Goal: Use online tool/utility: Utilize a website feature to perform a specific function

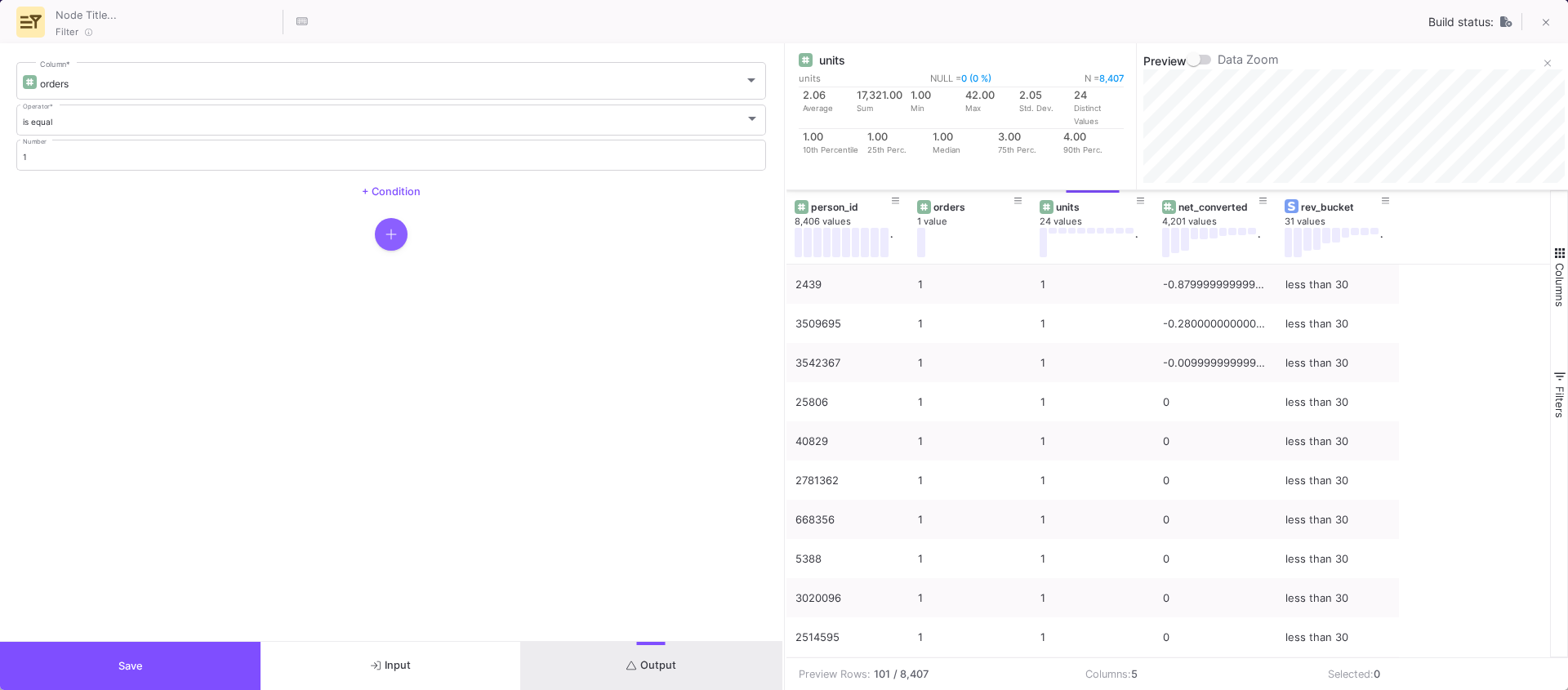
click at [395, 246] on button "button" at bounding box center [391, 234] width 32 height 32
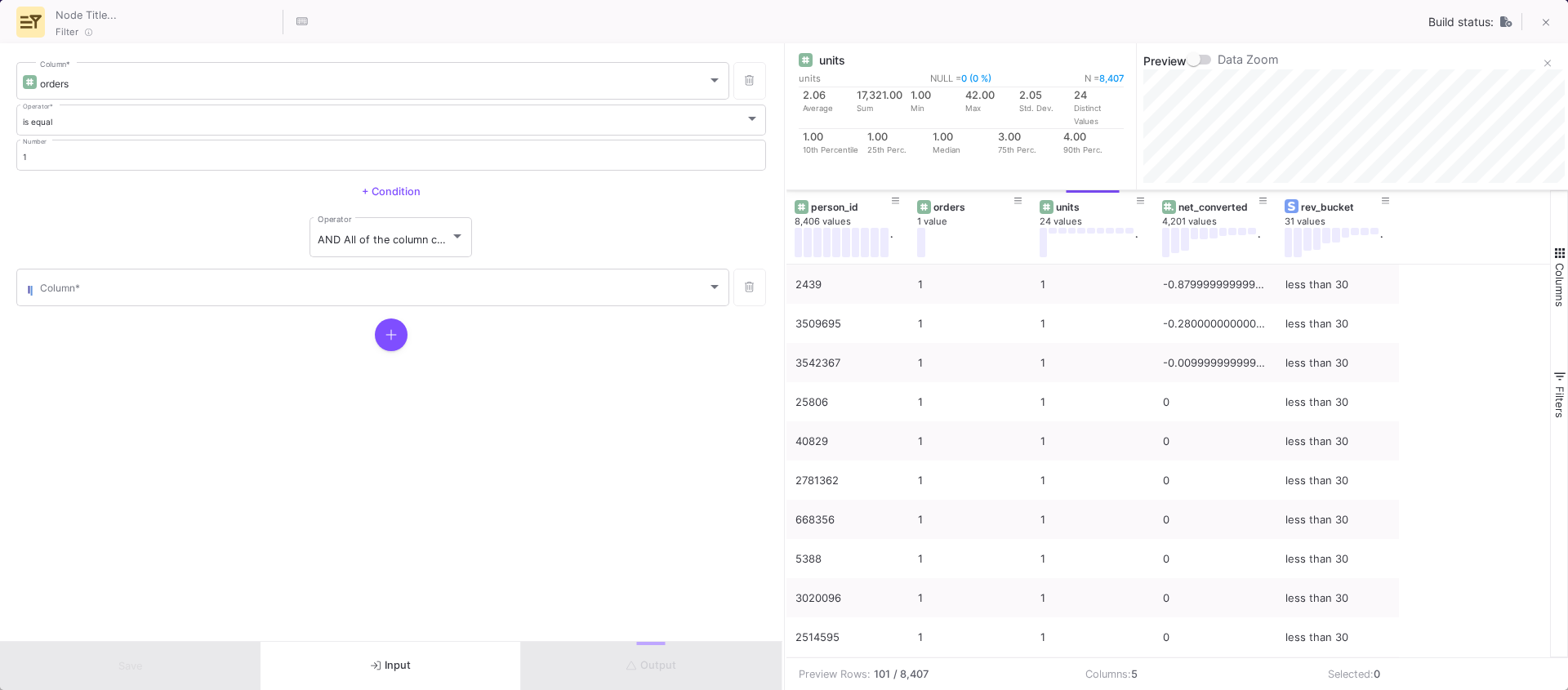
click at [254, 312] on form "orders Column * is equal Operator * 1 Number + Condition AND All of the column …" at bounding box center [391, 342] width 782 height 598
click at [236, 303] on div "Column *" at bounding box center [380, 286] width 682 height 40
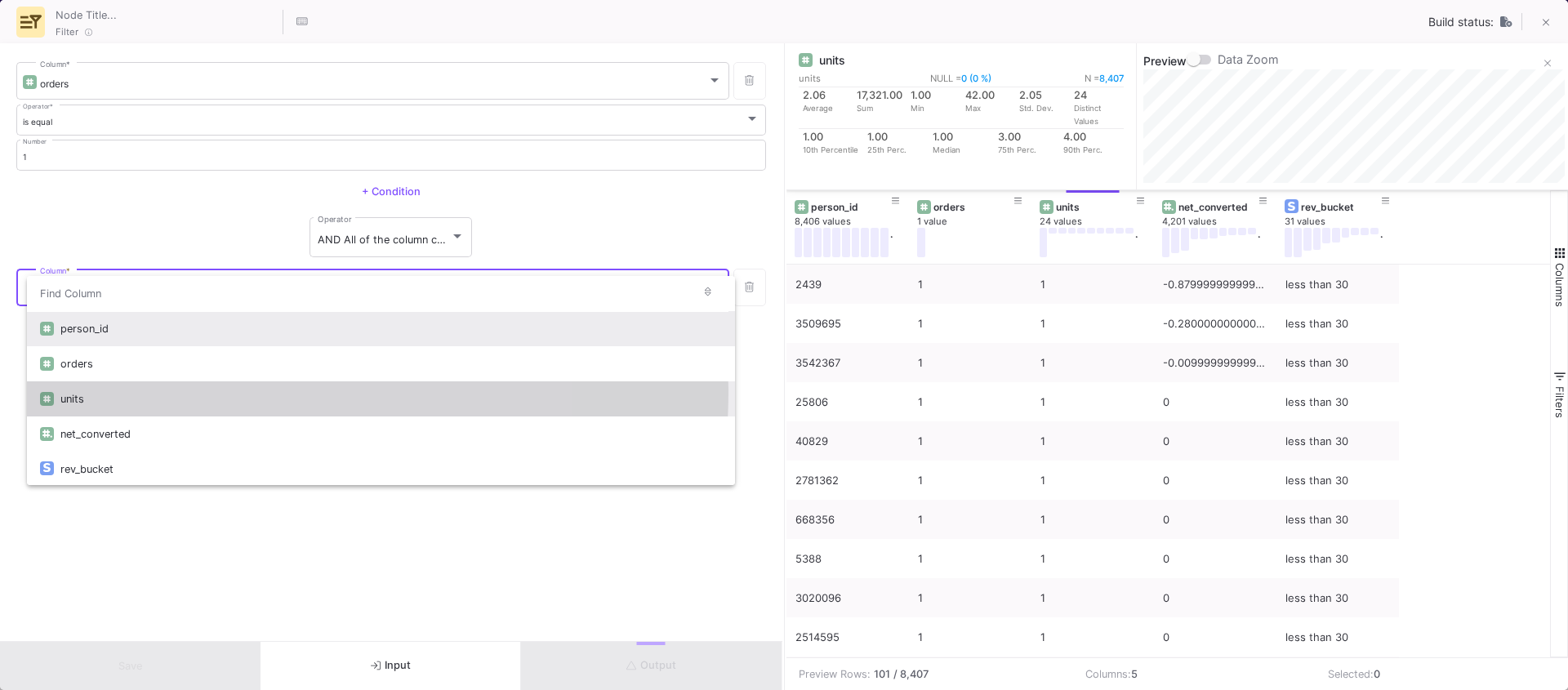
click at [131, 389] on div "units" at bounding box center [391, 398] width 661 height 35
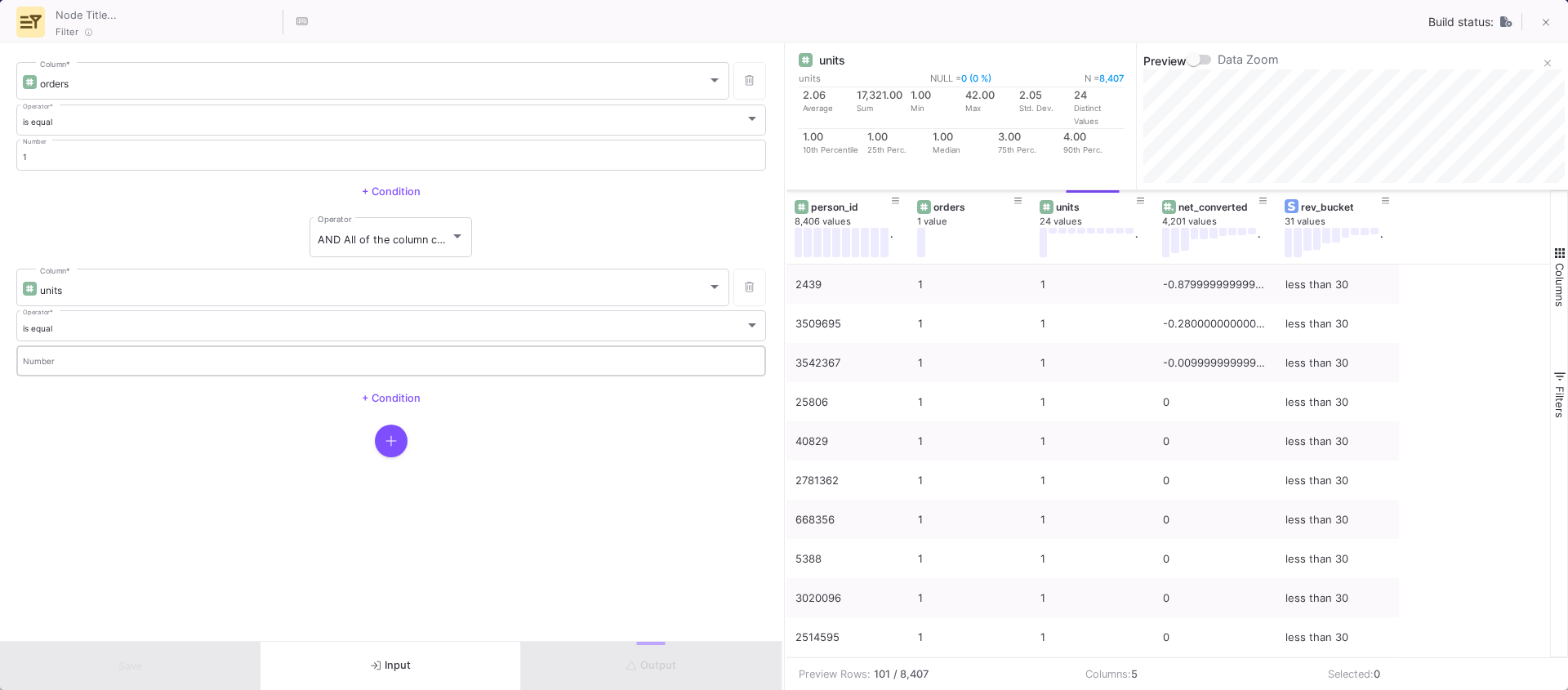
click at [91, 362] on input "Number" at bounding box center [391, 364] width 738 height 11
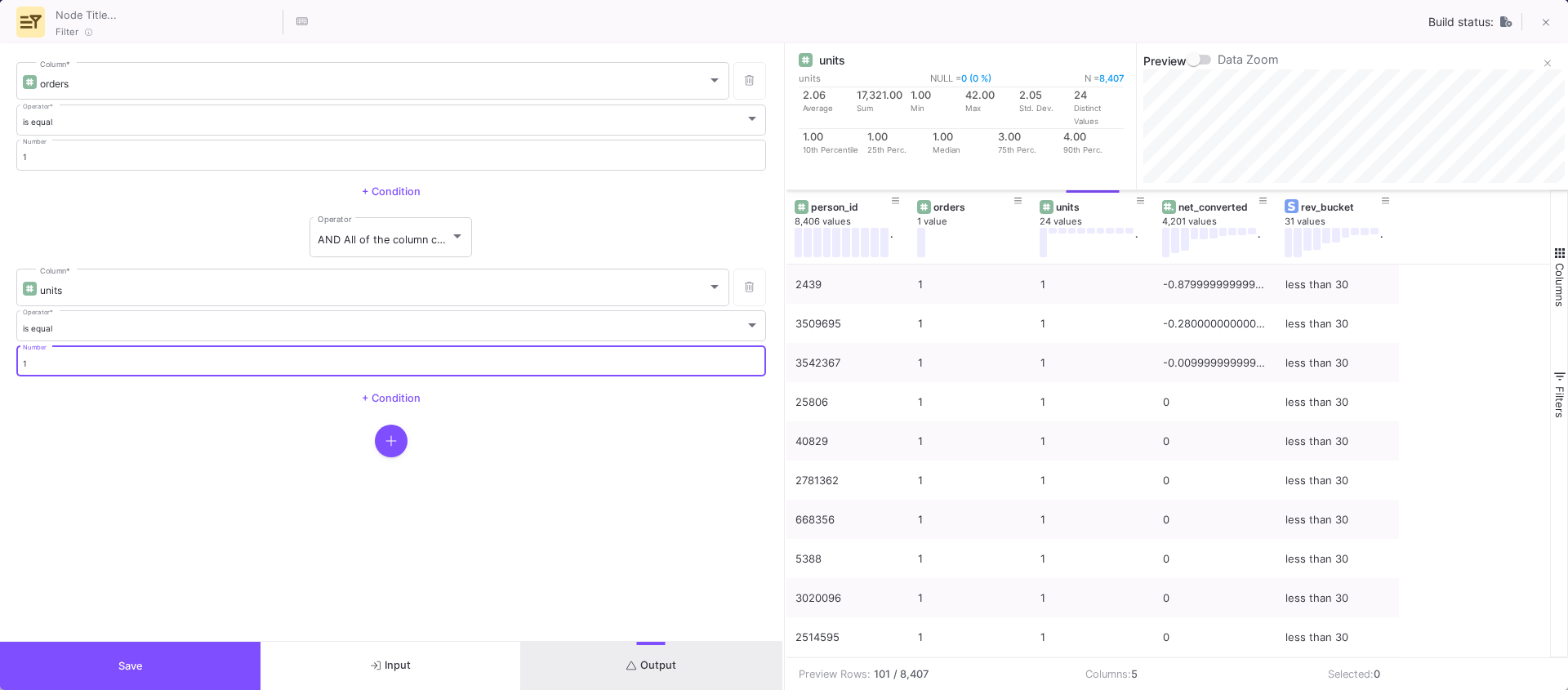
type input "1"
click at [228, 449] on div at bounding box center [391, 440] width 749 height 32
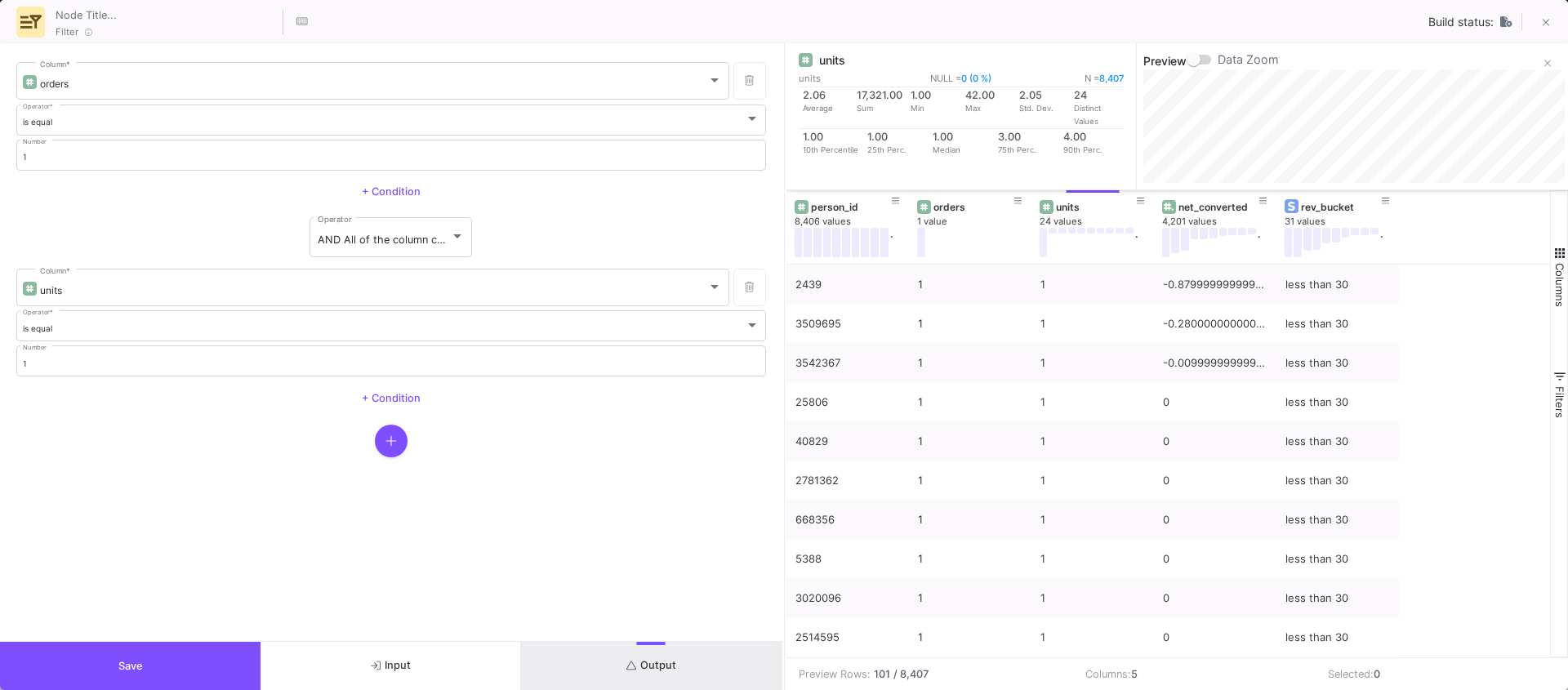
click at [685, 658] on button "Output" at bounding box center [650, 666] width 260 height 48
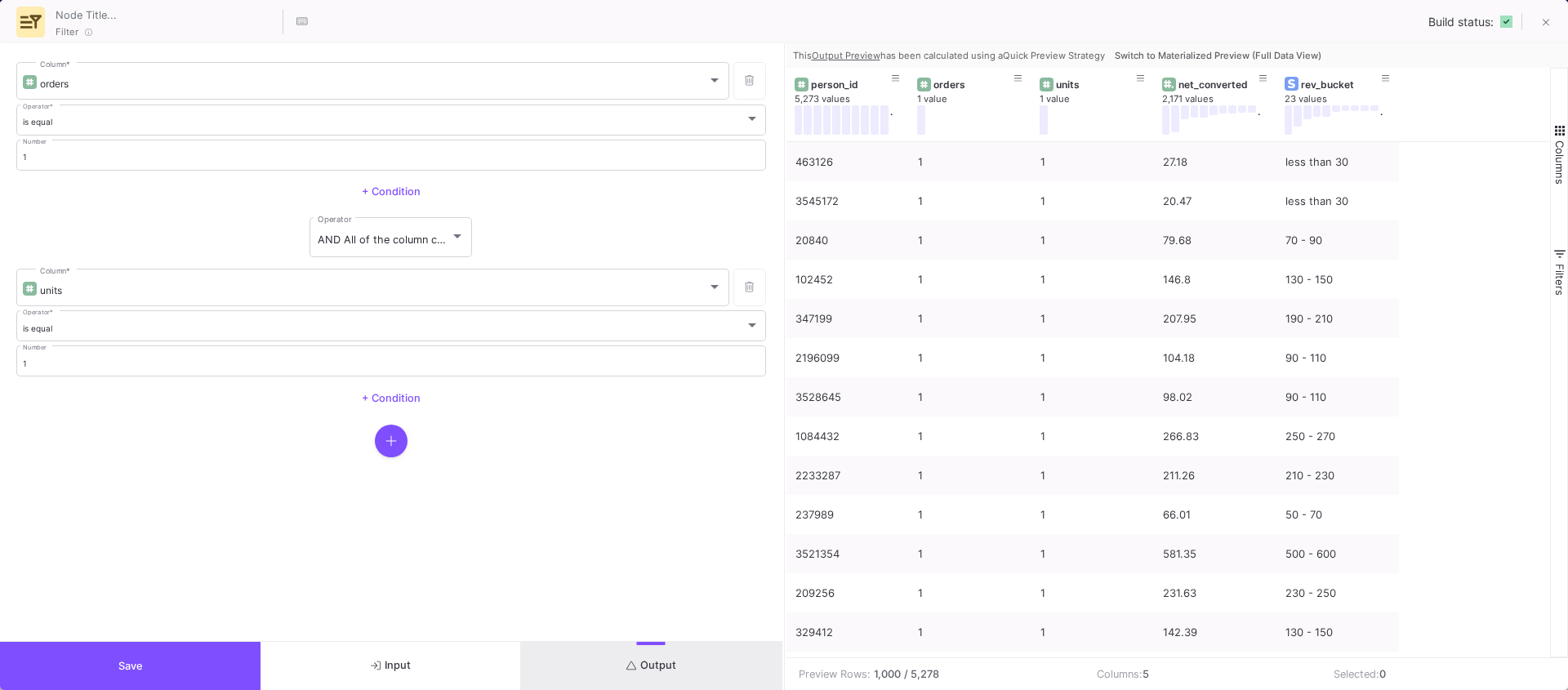
click at [1214, 52] on span "Switch to Materialized Preview (Full Data View)" at bounding box center [1217, 55] width 206 height 12
click at [1214, 78] on div "net_converted" at bounding box center [1219, 85] width 81 height 13
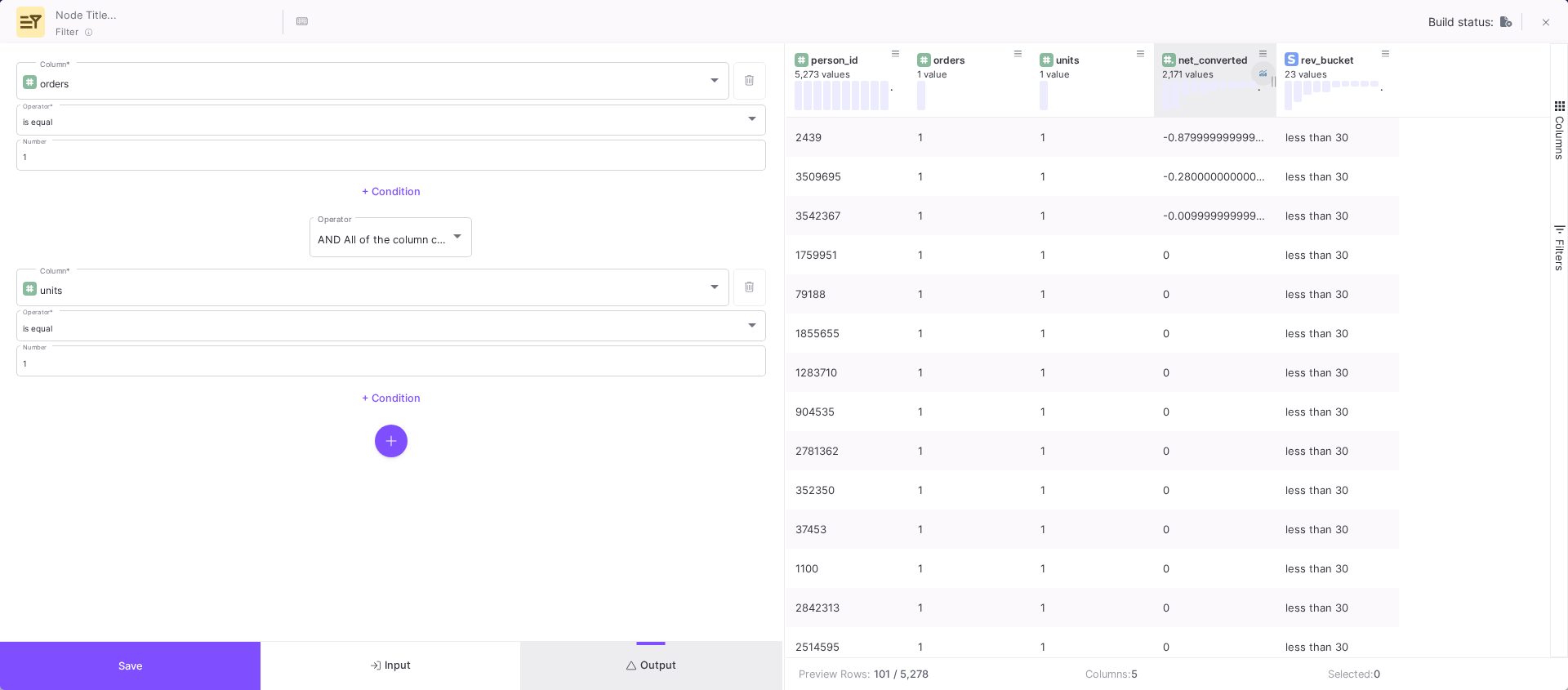
click at [1263, 75] on icon at bounding box center [1263, 73] width 8 height 6
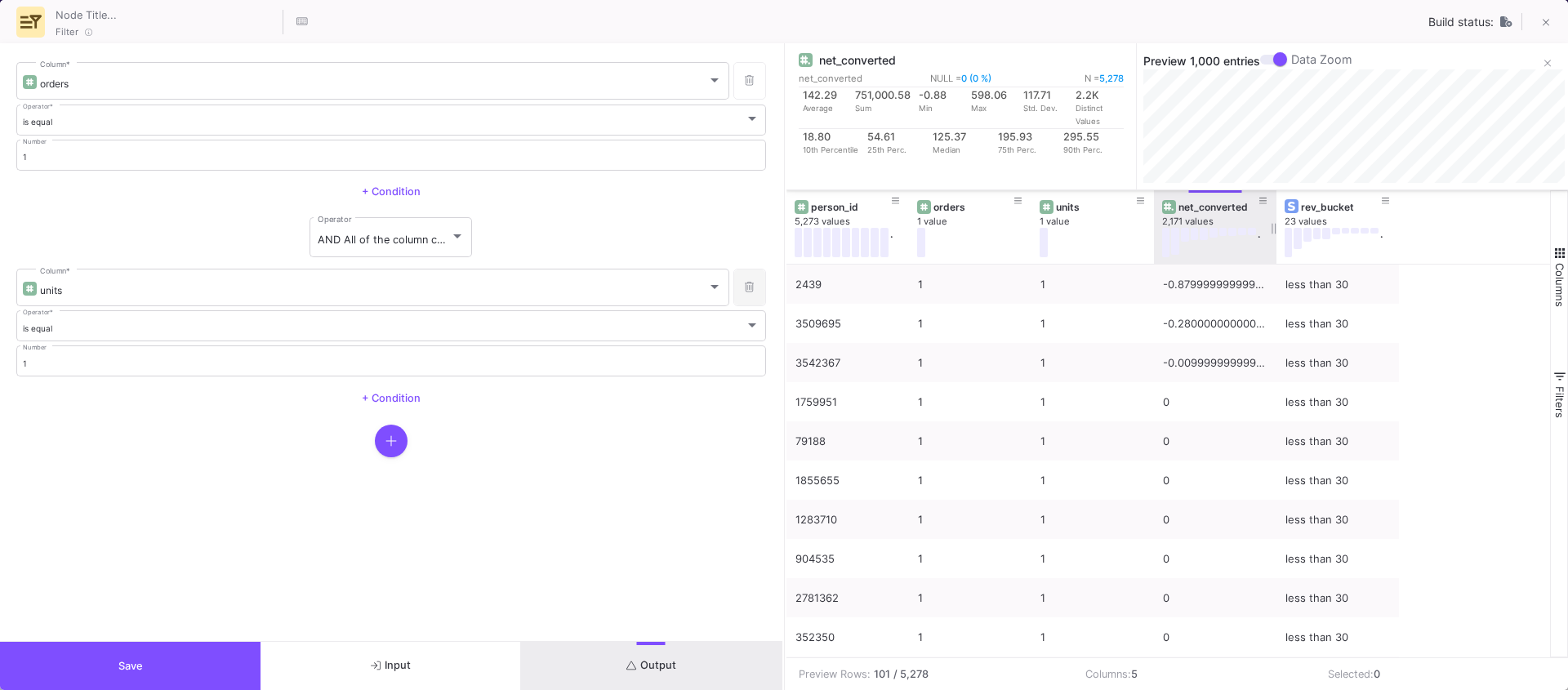
click at [747, 290] on icon at bounding box center [749, 287] width 9 height 11
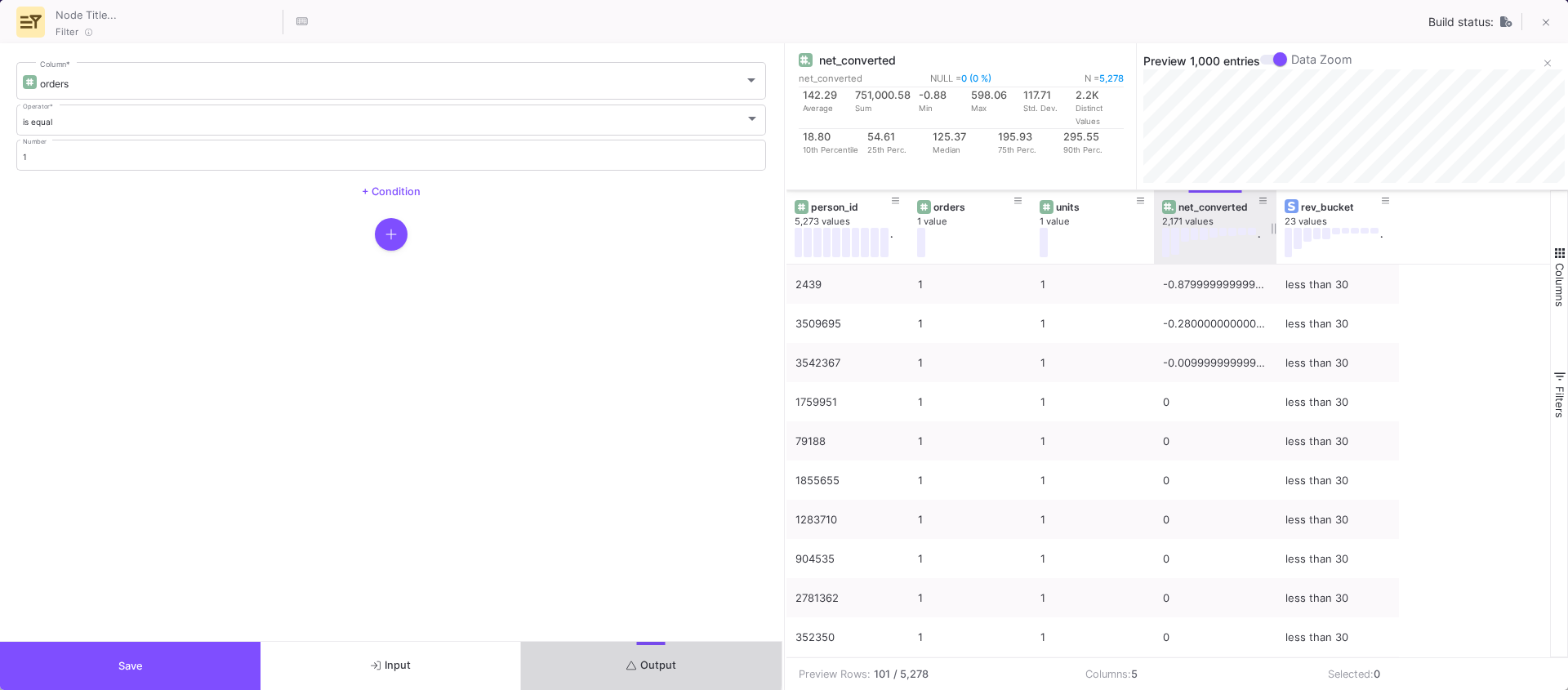
click at [633, 659] on fa-icon "submit" at bounding box center [631, 666] width 11 height 13
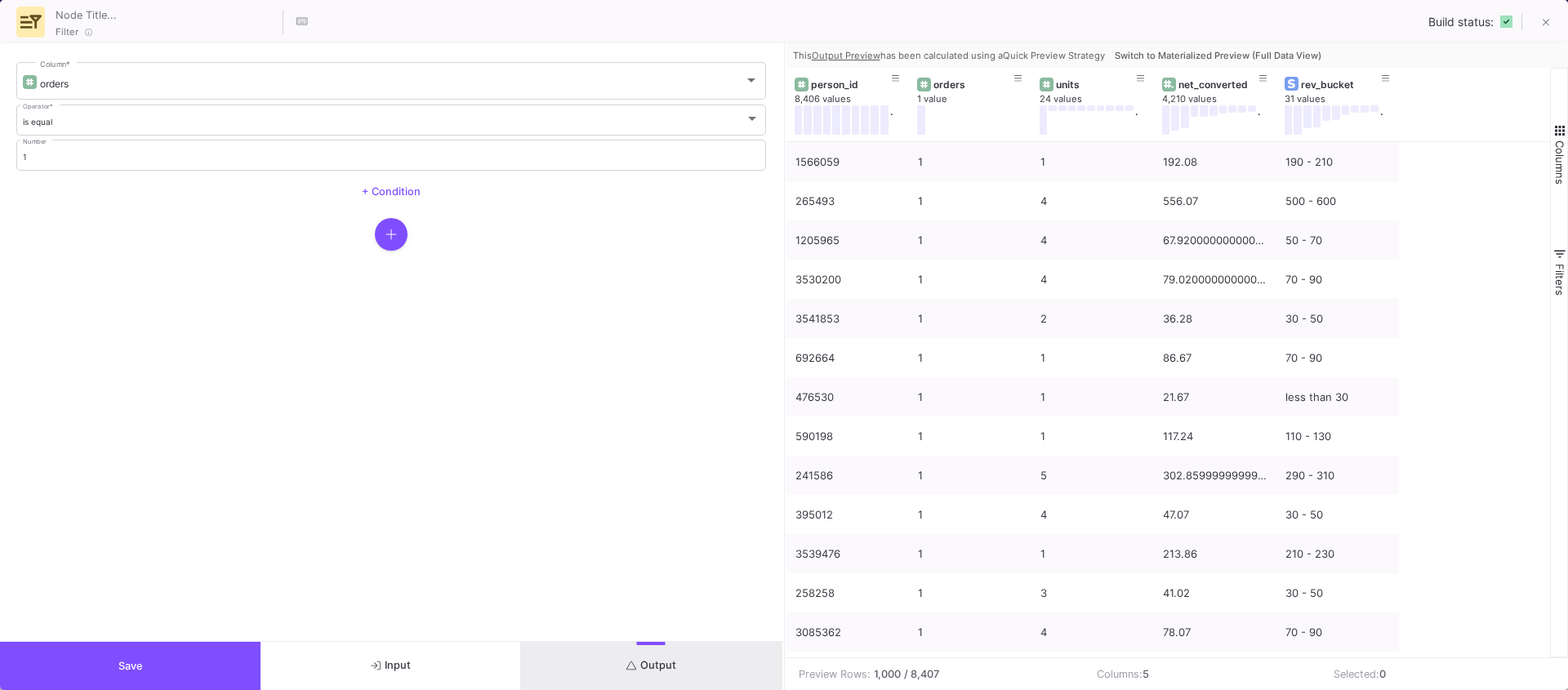
click at [1229, 46] on button "Switch to Materialized Preview (Full Data View)" at bounding box center [1218, 55] width 213 height 24
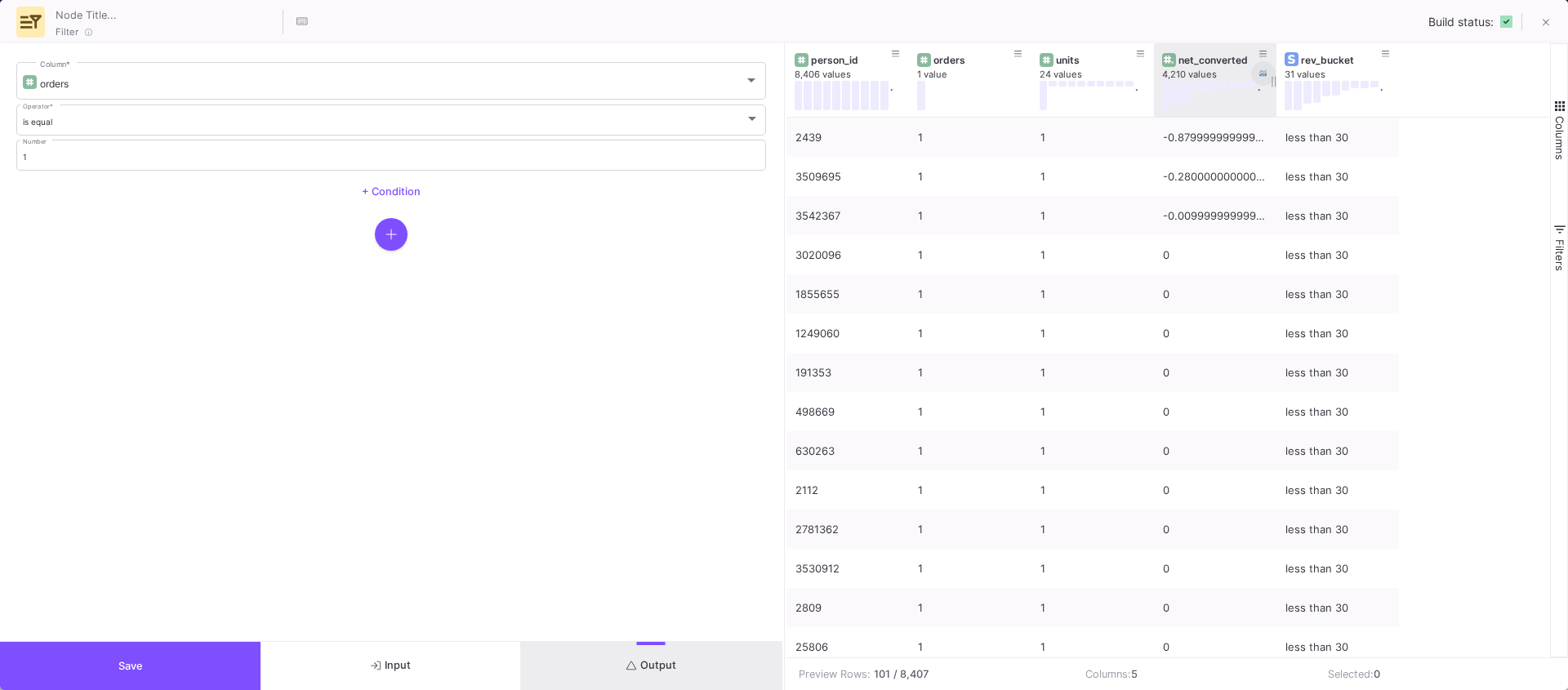
click at [1264, 76] on icon at bounding box center [1263, 73] width 8 height 8
